Goal: Information Seeking & Learning: Learn about a topic

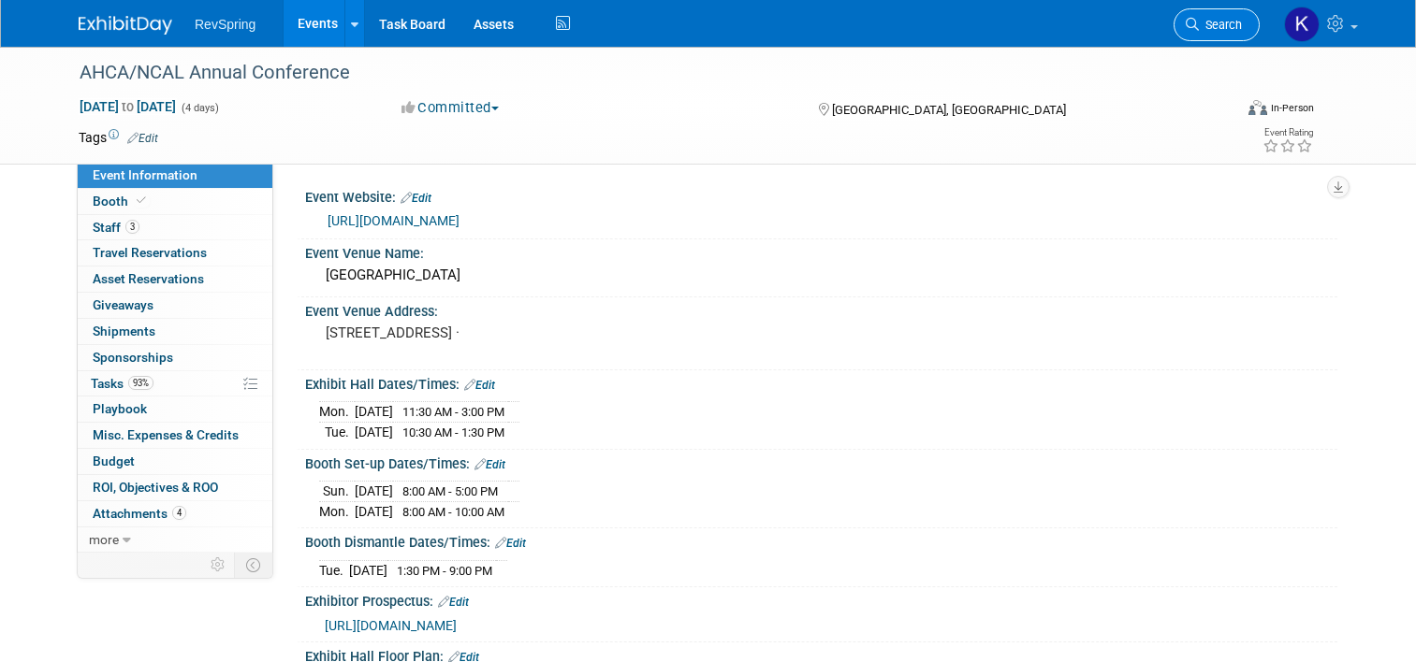
drag, startPoint x: 0, startPoint y: 0, endPoint x: 1218, endPoint y: 20, distance: 1218.5
click at [1218, 20] on span "Search" at bounding box center [1220, 25] width 43 height 14
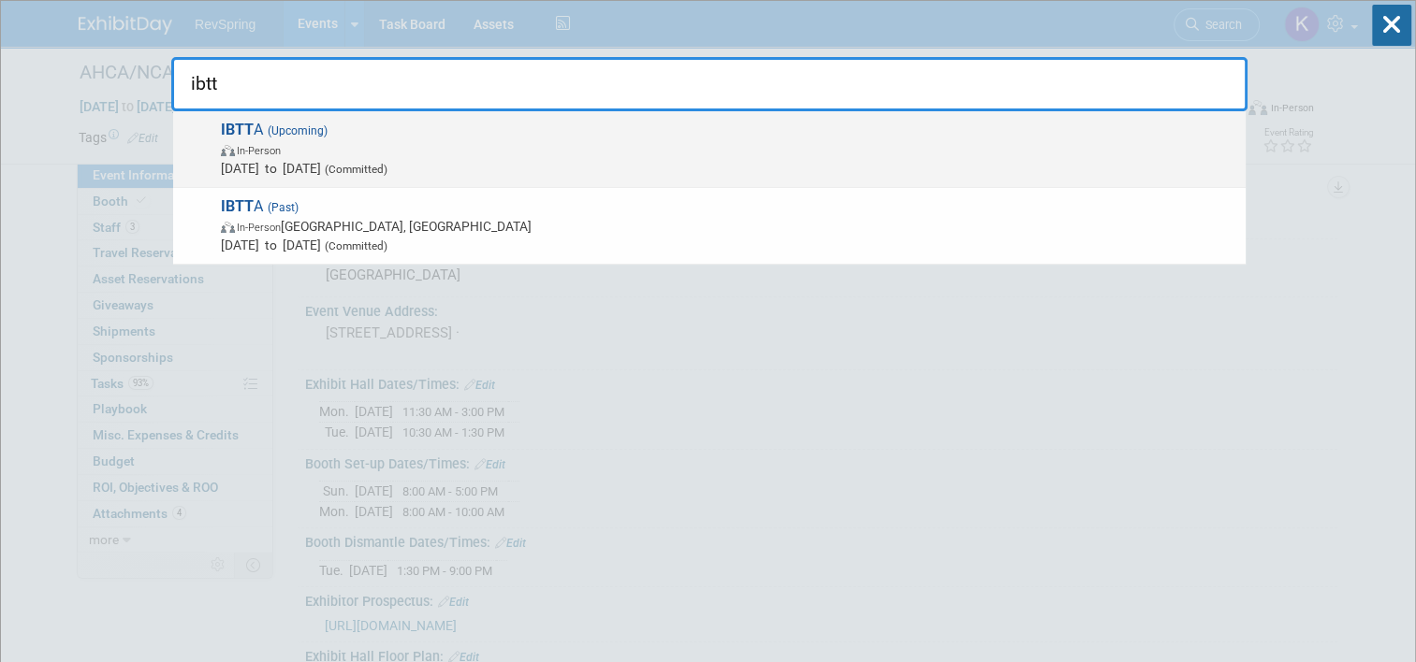
type input "ibtt"
click at [719, 155] on span "In-Person" at bounding box center [728, 149] width 1015 height 19
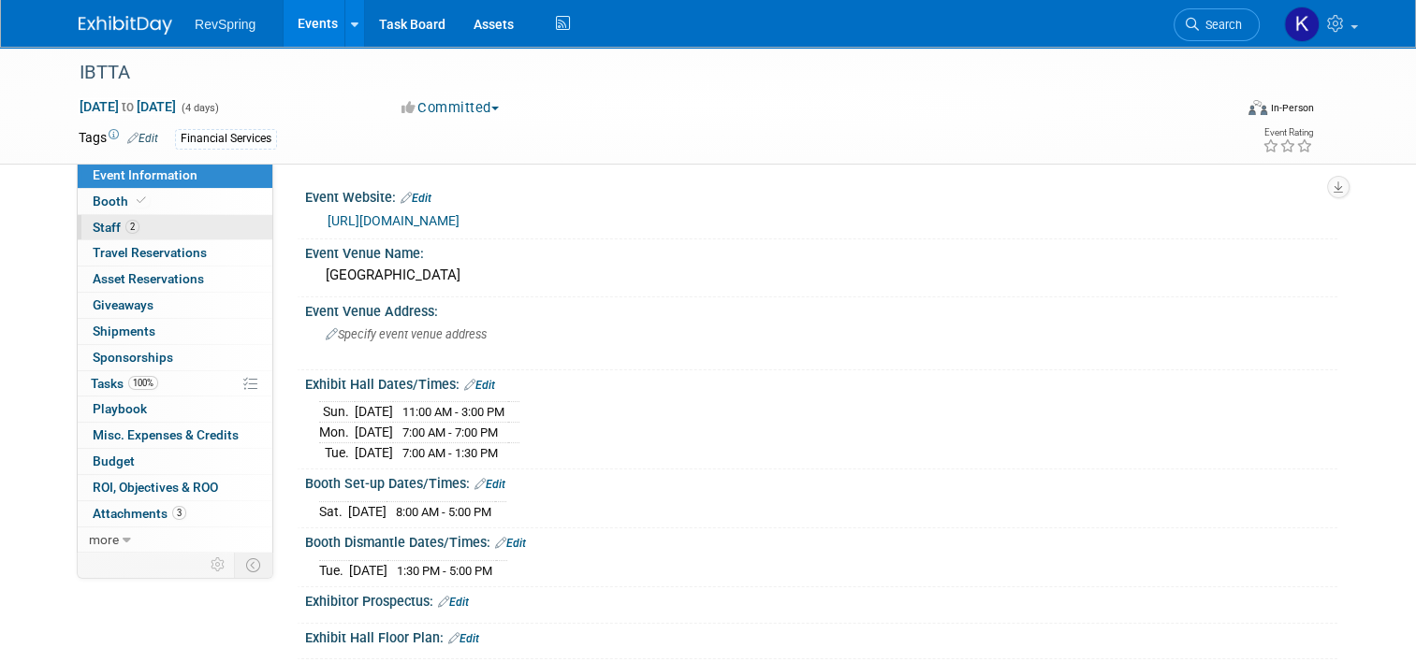
click at [180, 239] on link "2 Staff 2" at bounding box center [175, 227] width 195 height 25
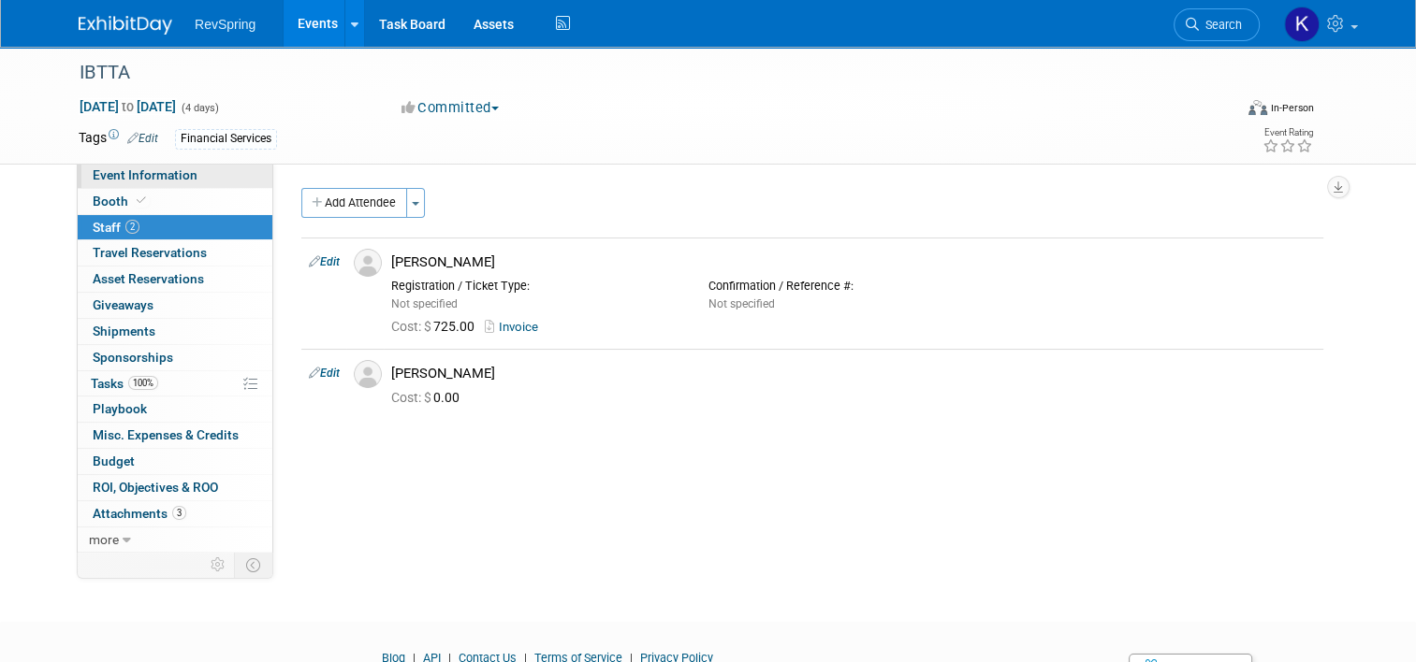
click at [223, 185] on link "Event Information" at bounding box center [175, 175] width 195 height 25
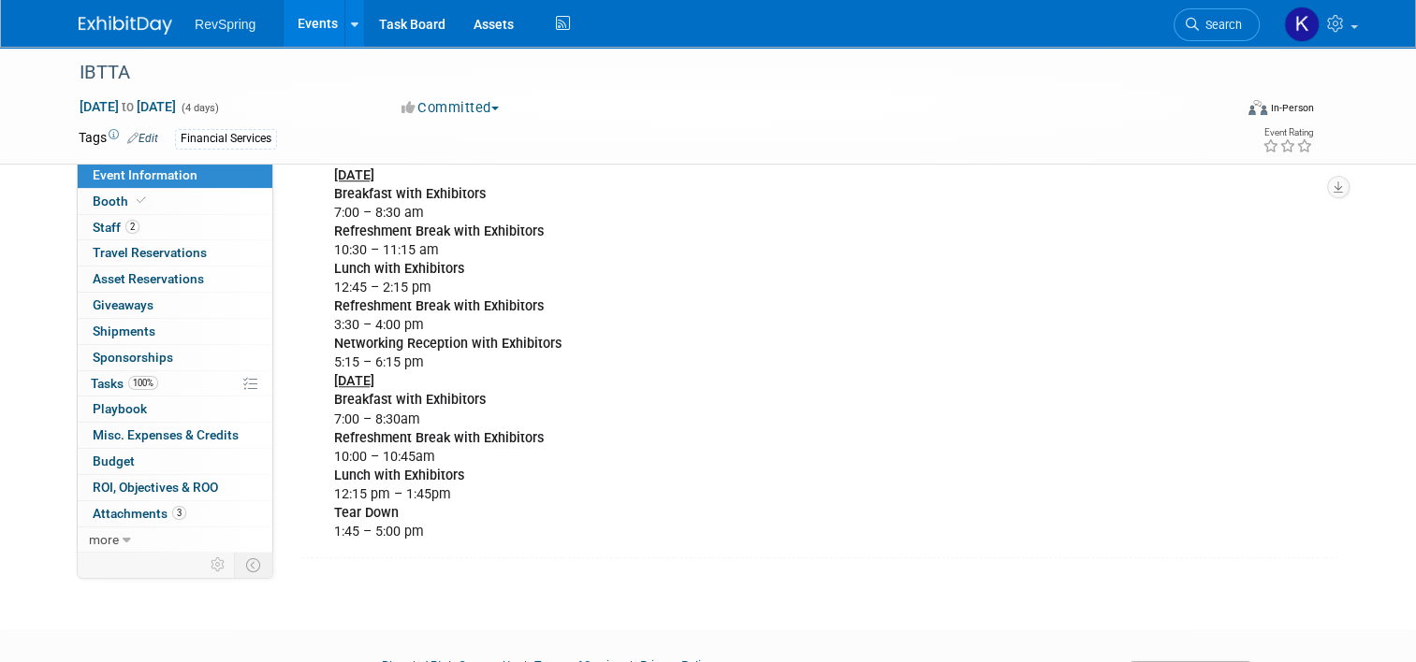
scroll to position [1400, 0]
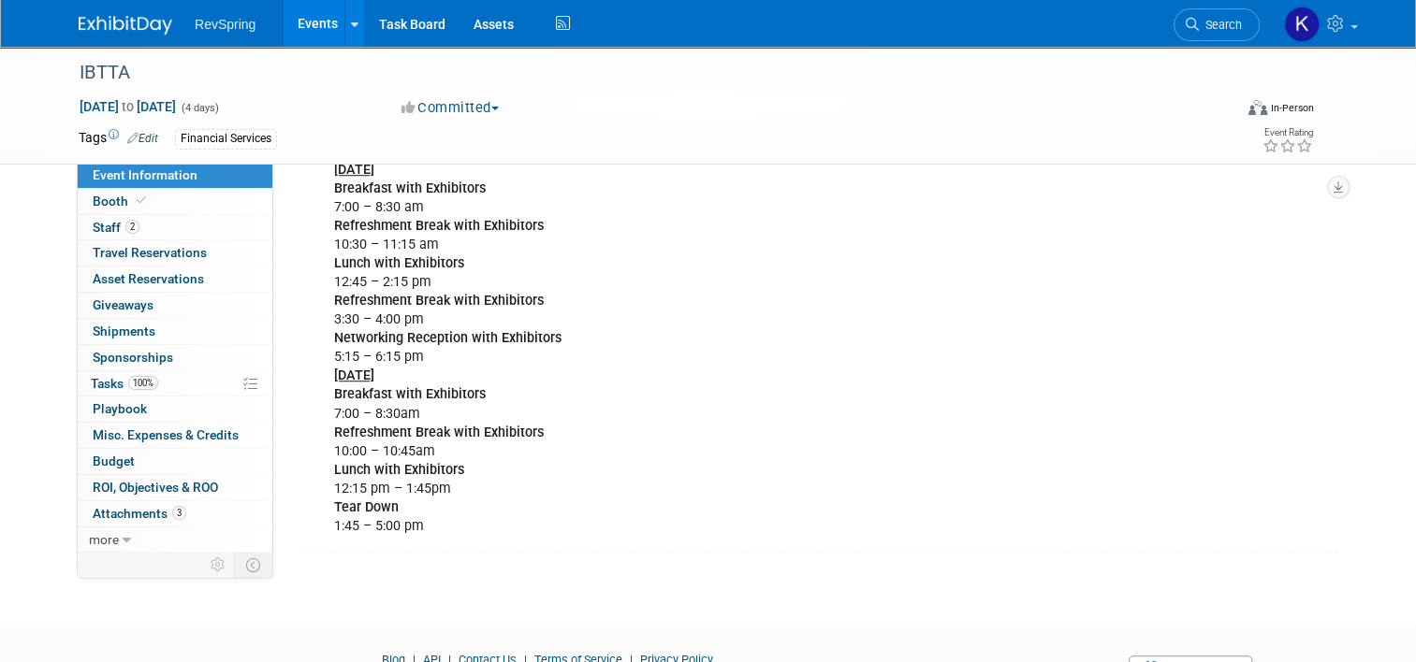
click at [311, 30] on link "Events" at bounding box center [318, 23] width 68 height 47
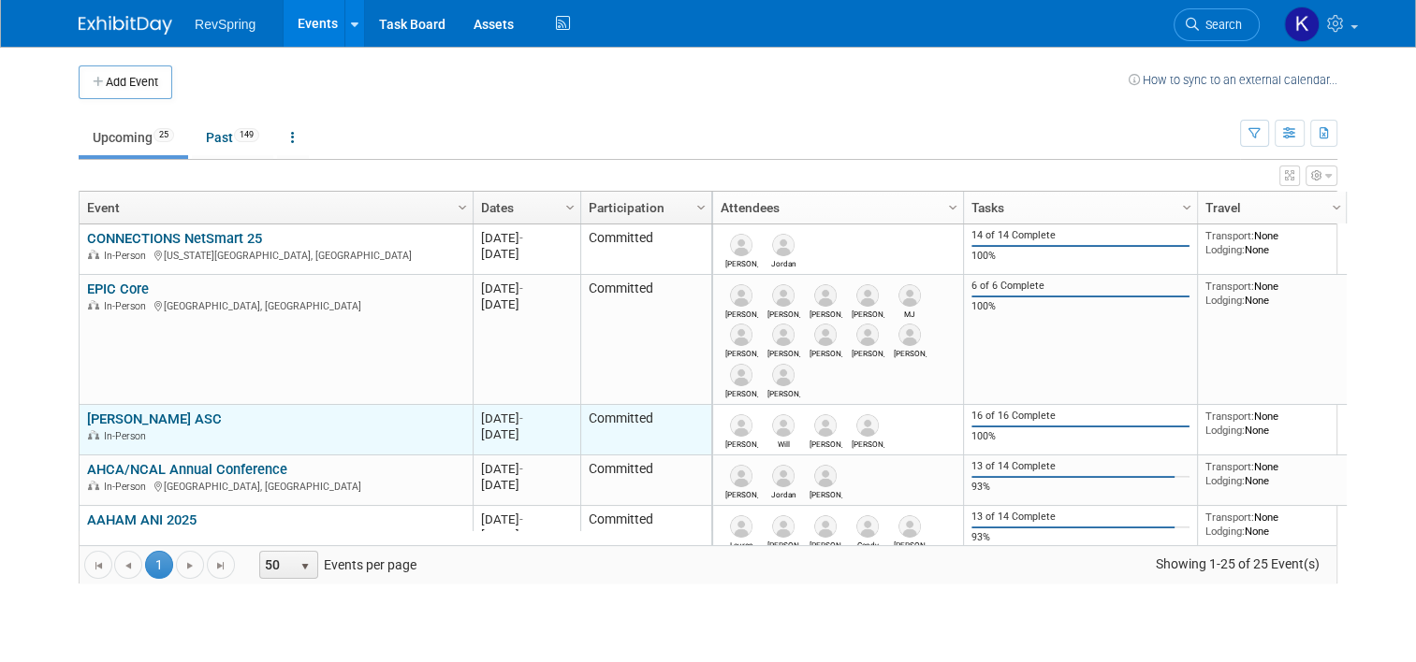
click at [124, 417] on link "[PERSON_NAME] ASC" at bounding box center [154, 419] width 135 height 17
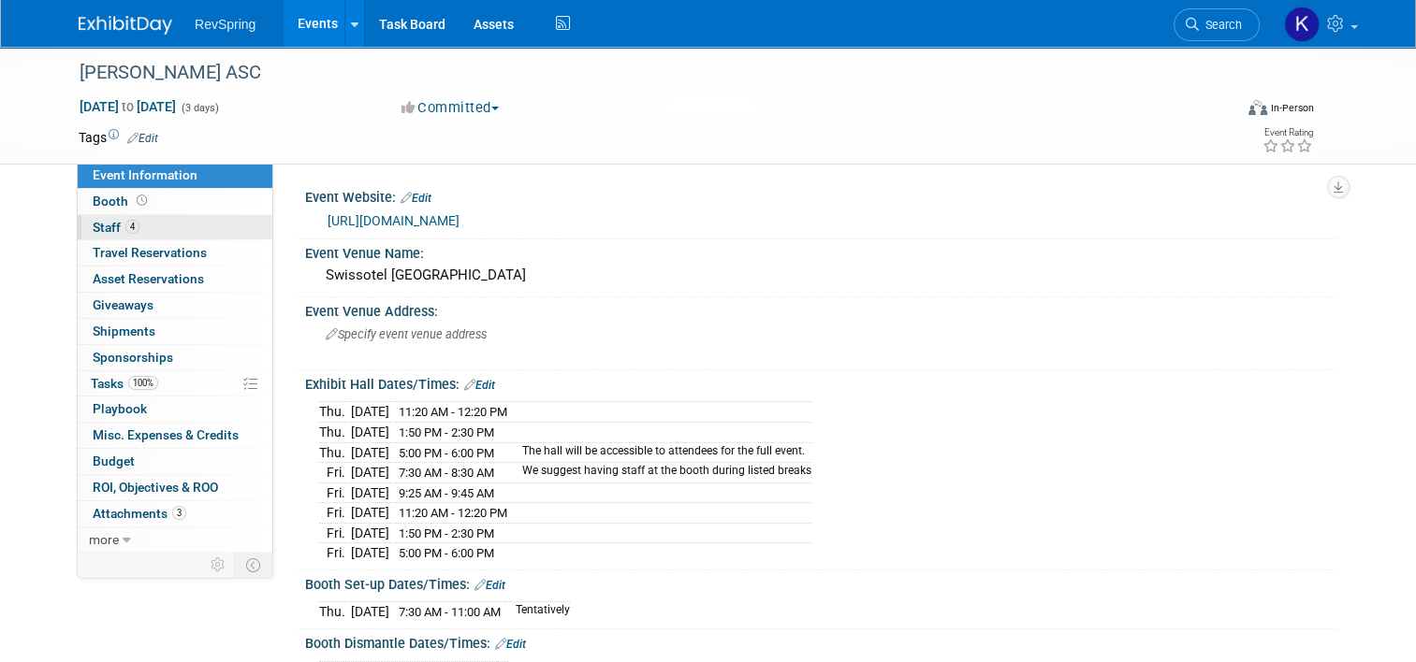
click at [134, 231] on link "4 Staff 4" at bounding box center [175, 227] width 195 height 25
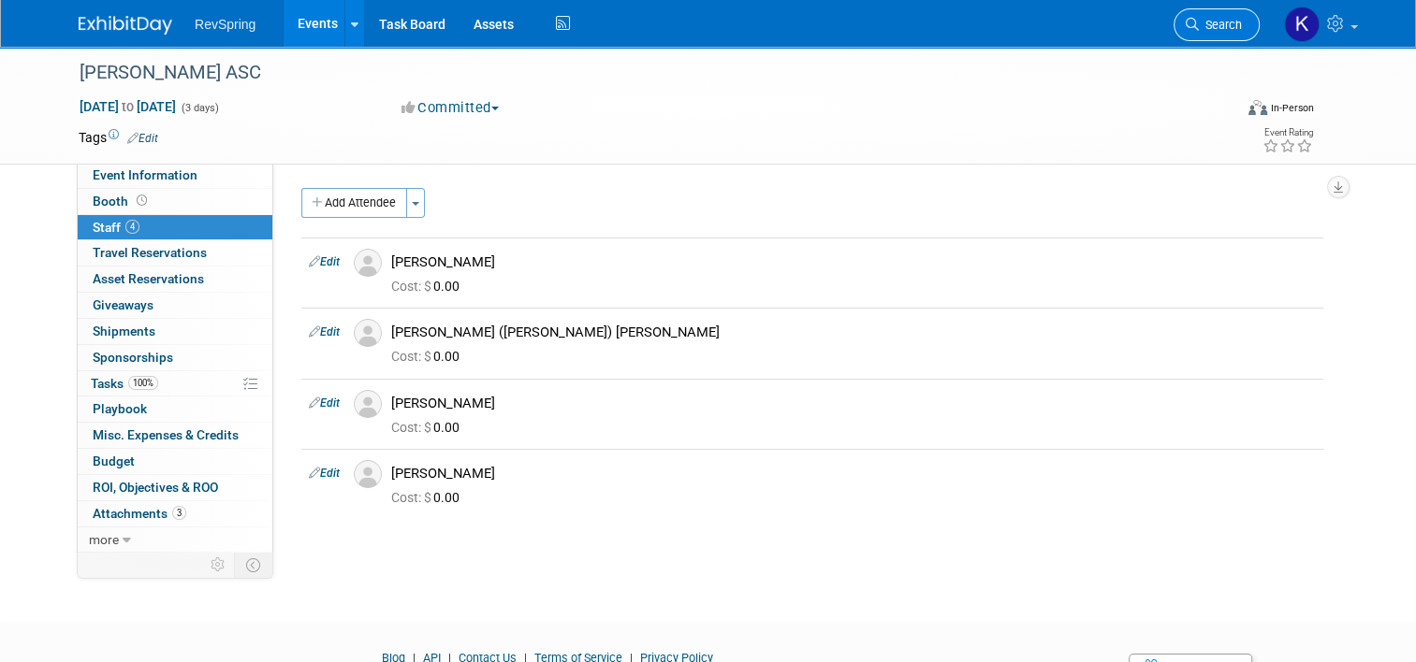
click at [1218, 15] on link "Search" at bounding box center [1216, 24] width 86 height 33
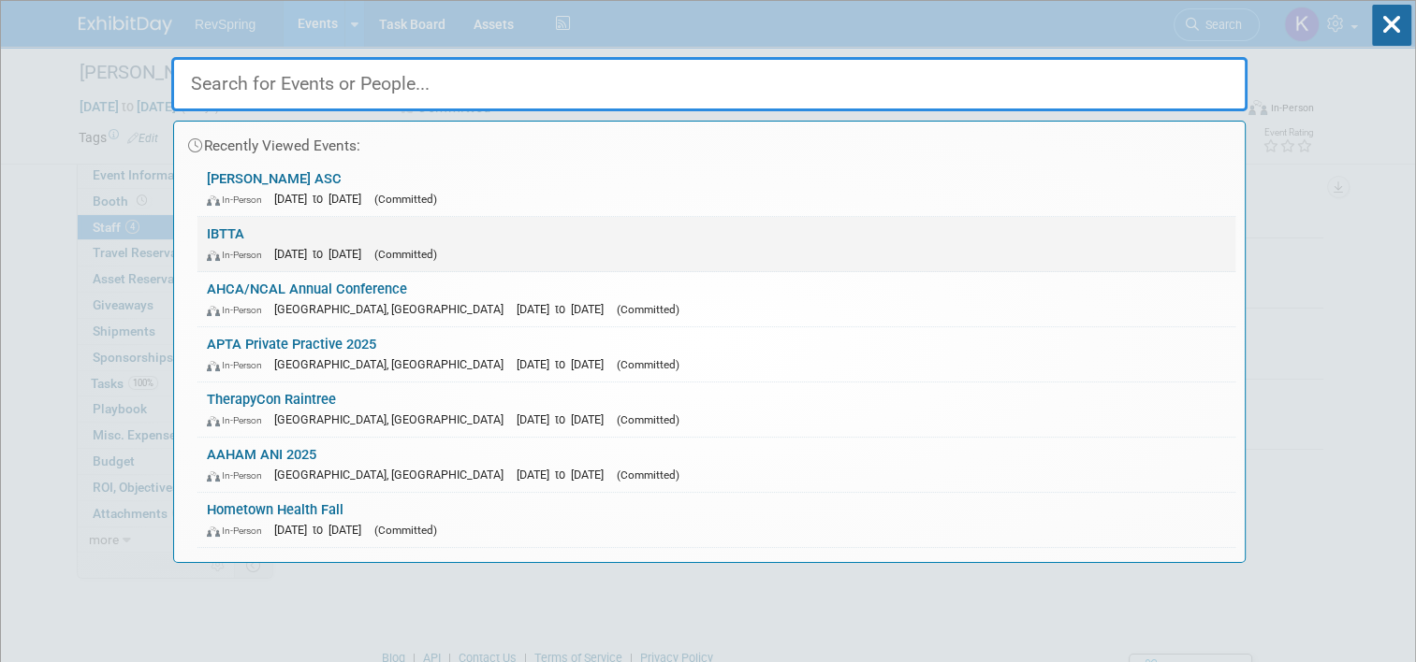
click at [962, 236] on link "IBTTA In-Person Oct 11, 2025 to Oct 14, 2025 (Committed)" at bounding box center [716, 244] width 1038 height 54
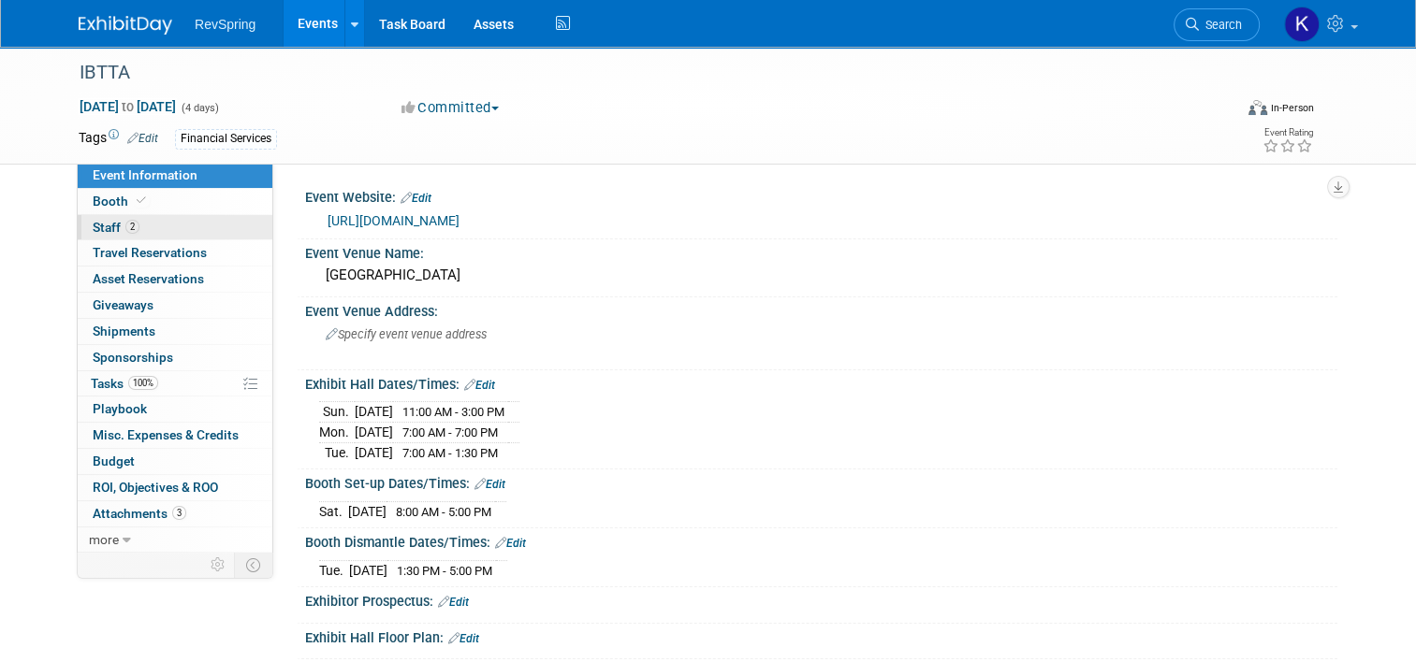
click at [176, 228] on link "2 Staff 2" at bounding box center [175, 227] width 195 height 25
